Goal: Transaction & Acquisition: Purchase product/service

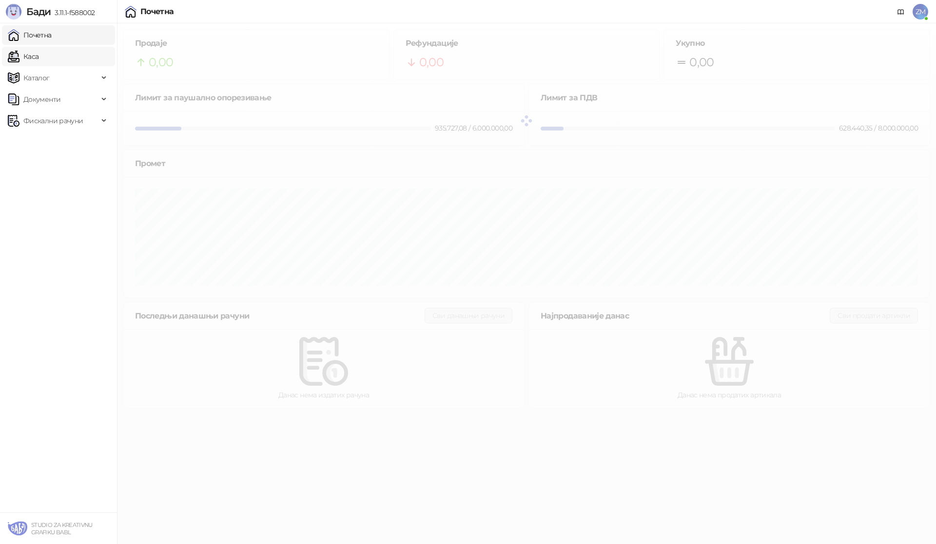
click at [39, 59] on link "Каса" at bounding box center [23, 56] width 31 height 19
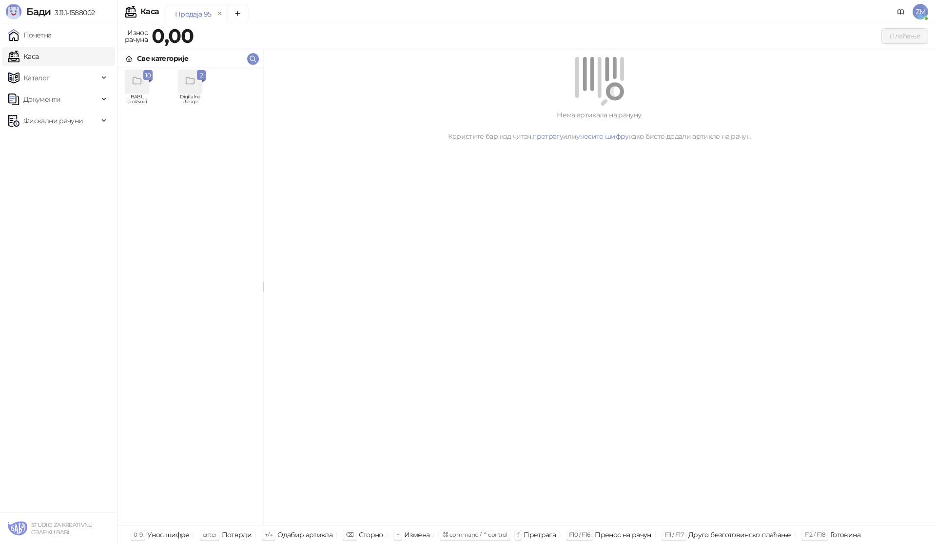
click at [191, 93] on div "grid" at bounding box center [189, 81] width 23 height 23
click at [136, 91] on div "DL" at bounding box center [136, 81] width 23 height 23
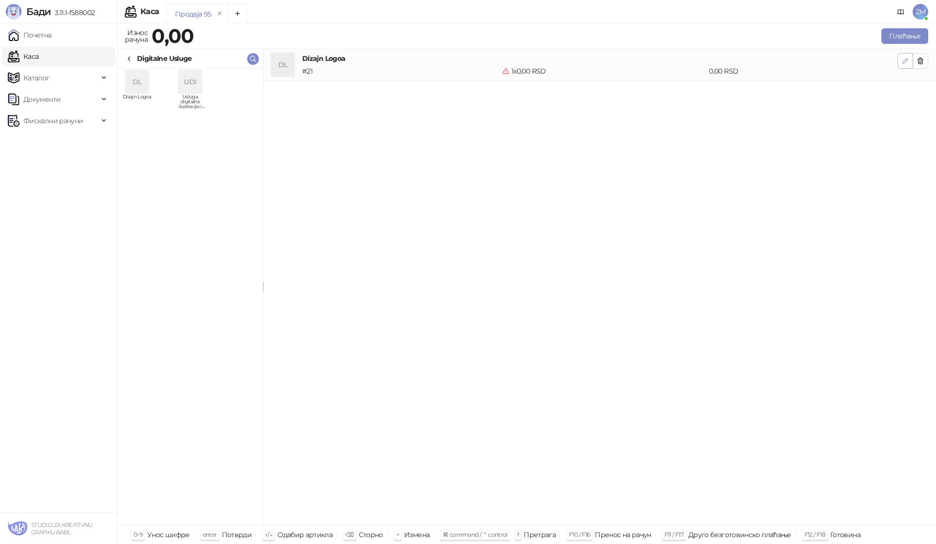
click at [908, 62] on icon "button" at bounding box center [905, 61] width 8 height 8
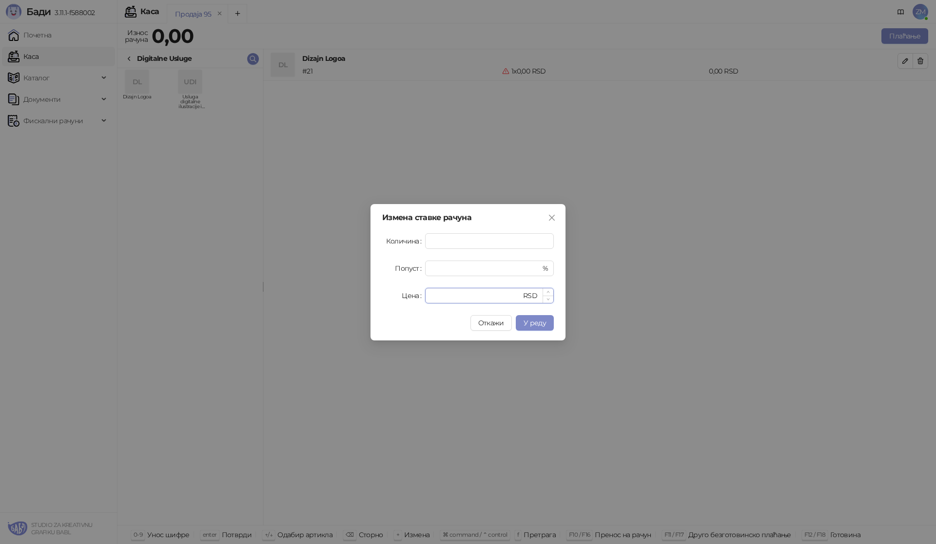
click at [468, 294] on input "*" at bounding box center [476, 296] width 90 height 15
drag, startPoint x: 428, startPoint y: 299, endPoint x: 395, endPoint y: 299, distance: 33.6
click at [395, 299] on div "Цена * RSD" at bounding box center [468, 296] width 172 height 16
type input "****"
click at [544, 326] on span "У реду" at bounding box center [535, 323] width 22 height 9
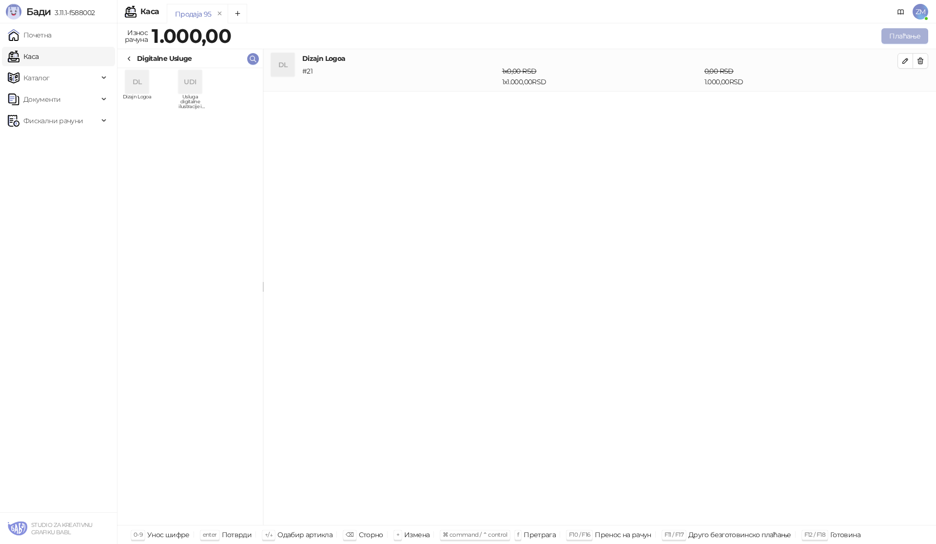
click at [908, 33] on button "Плаћање" at bounding box center [904, 36] width 47 height 16
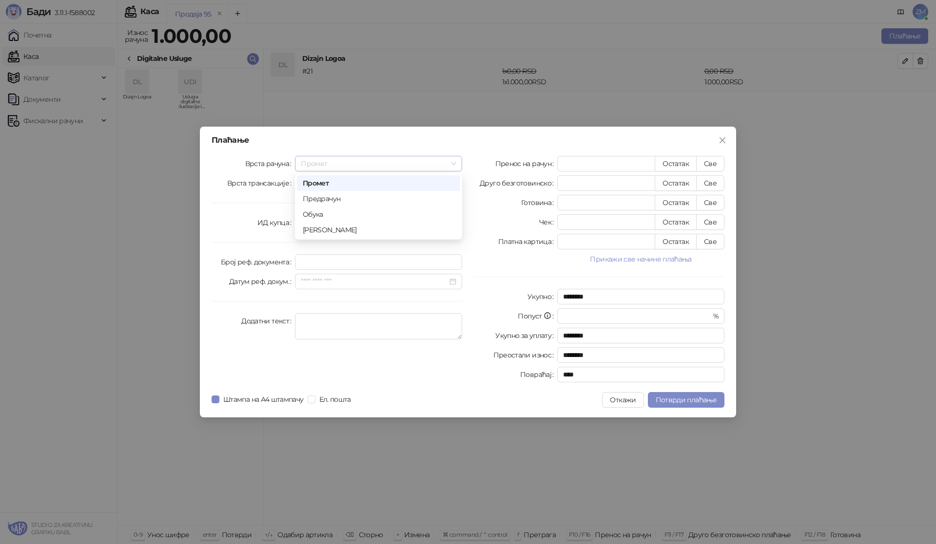
click at [340, 169] on span "Промет" at bounding box center [378, 163] width 155 height 15
click at [326, 232] on div "Аванс" at bounding box center [379, 230] width 152 height 11
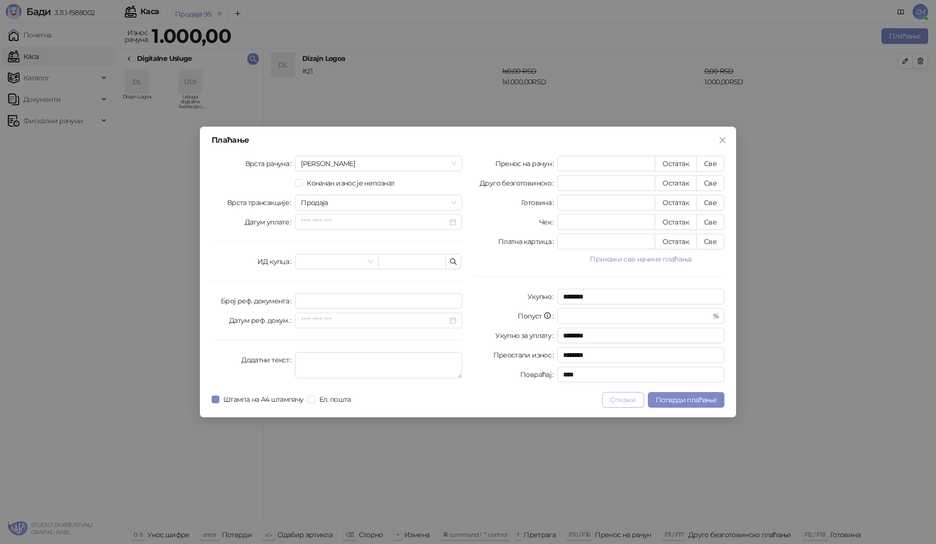
click at [625, 401] on button "Откажи" at bounding box center [622, 400] width 41 height 16
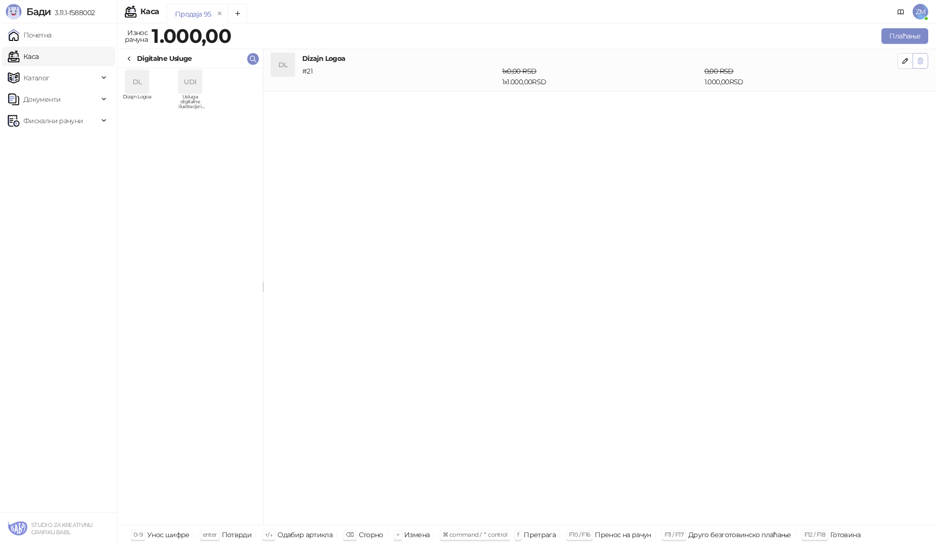
click at [918, 58] on icon "button" at bounding box center [920, 61] width 8 height 8
